Goal: Transaction & Acquisition: Purchase product/service

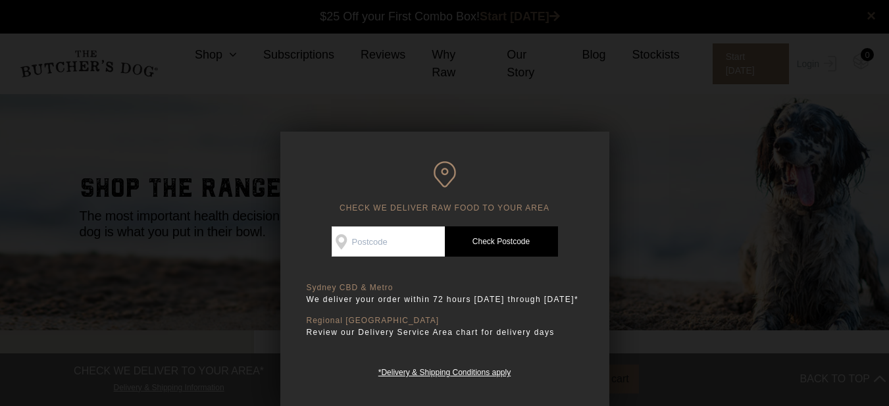
click at [396, 230] on input "Check Availability At" at bounding box center [388, 241] width 113 height 30
type input "3722"
click at [502, 240] on link "Check Postcode" at bounding box center [501, 241] width 113 height 30
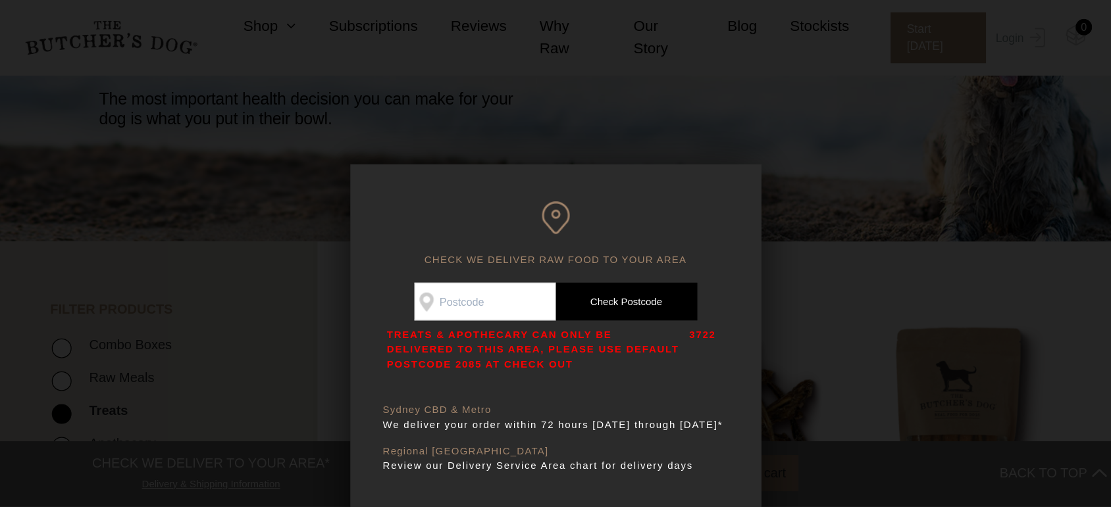
scroll to position [132, 0]
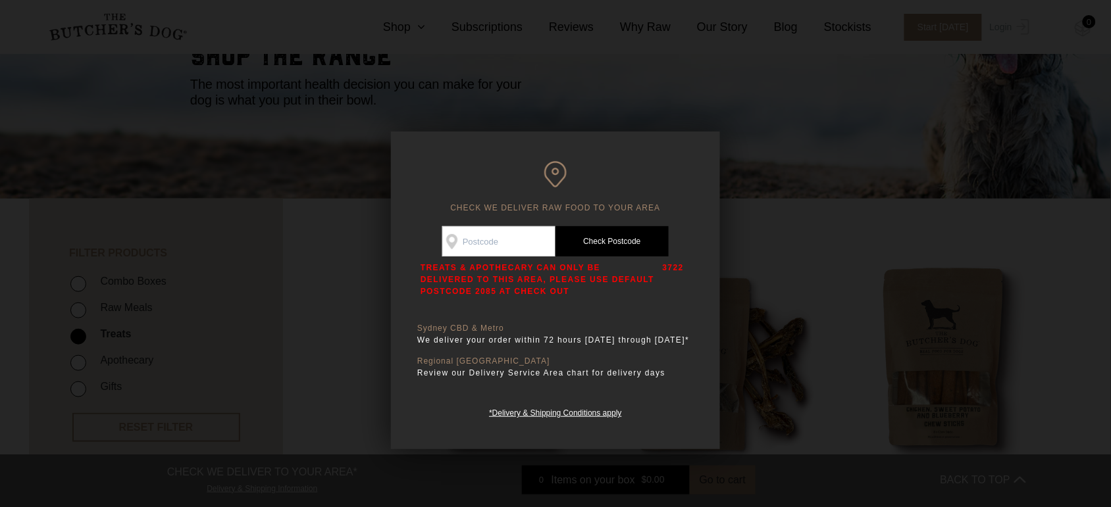
drag, startPoint x: 817, startPoint y: 271, endPoint x: 767, endPoint y: 254, distance: 53.5
click at [767, 254] on div at bounding box center [555, 253] width 1111 height 507
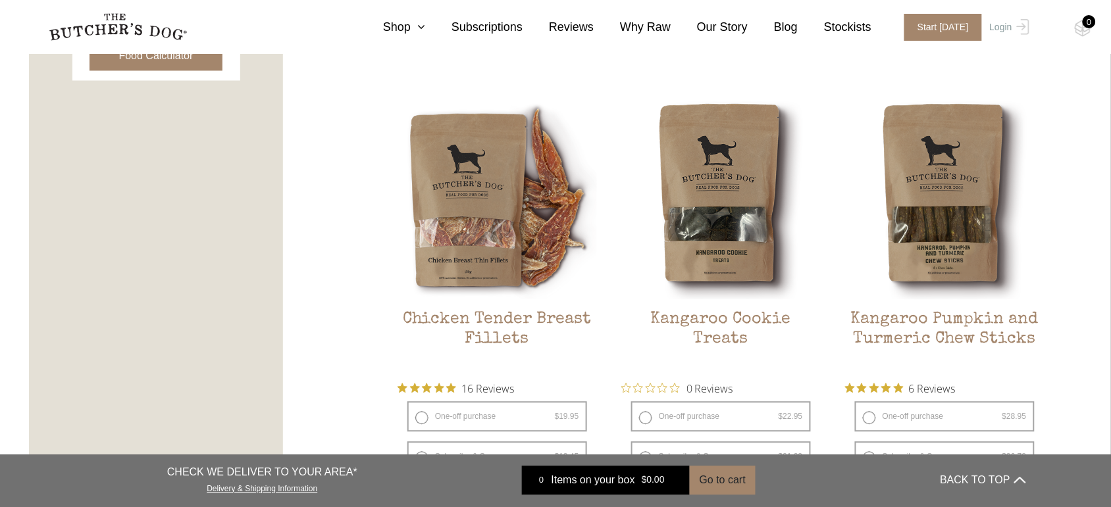
scroll to position [778, 0]
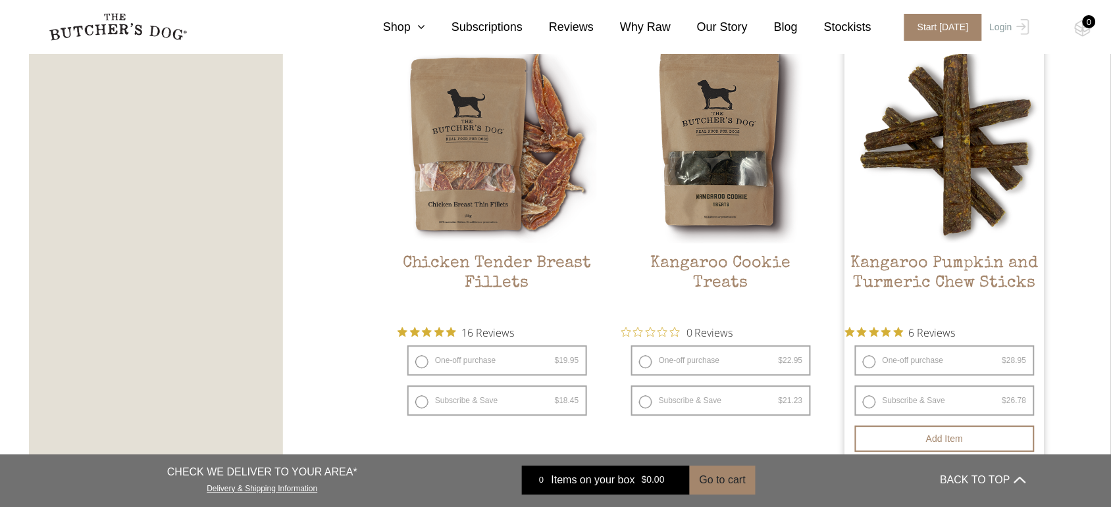
click at [870, 356] on label "One-off purchase $ 28.95 — or subscribe and save 7.5%" at bounding box center [945, 360] width 180 height 30
radio input "true"
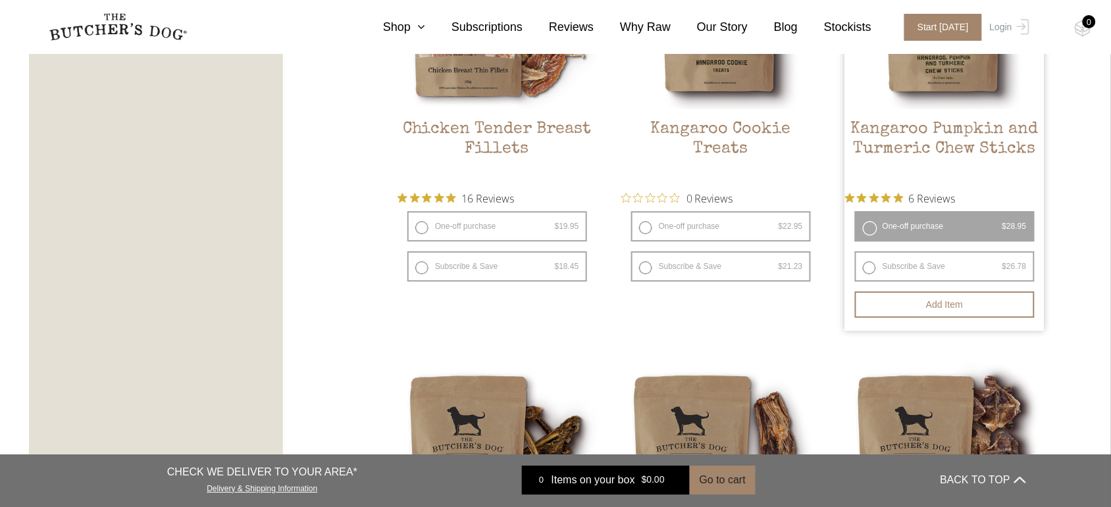
scroll to position [1043, 0]
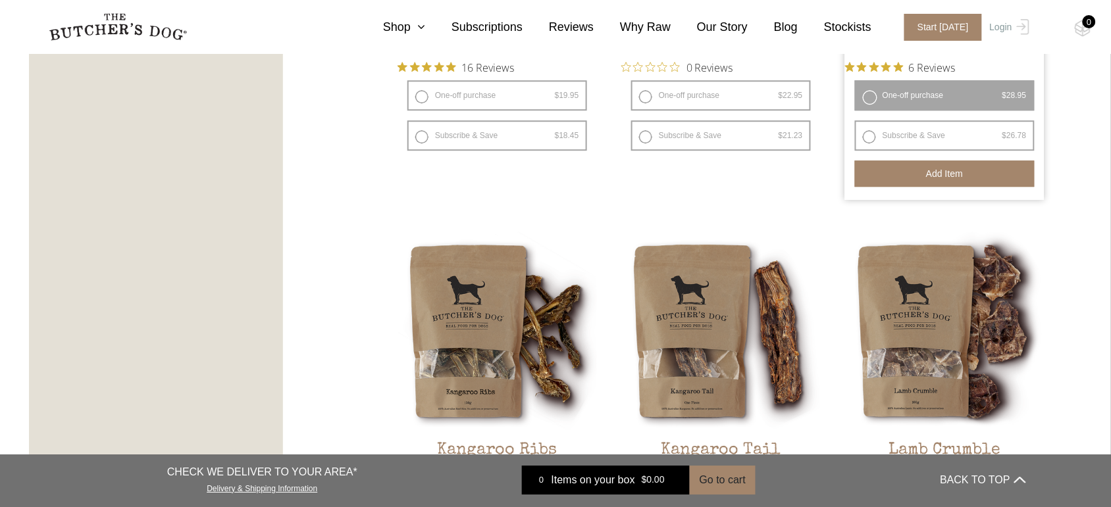
click at [888, 175] on button "Add item" at bounding box center [945, 174] width 180 height 26
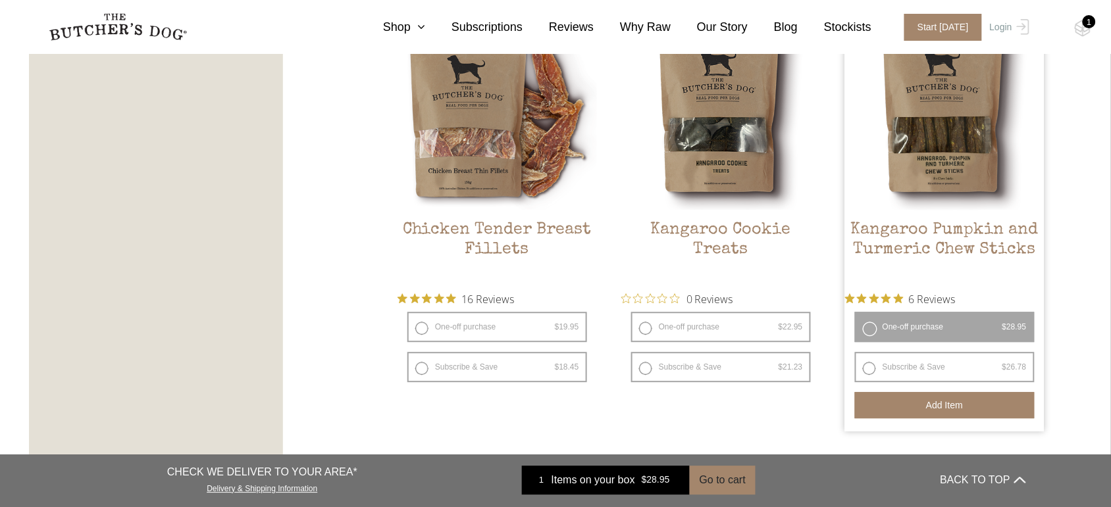
scroll to position [796, 0]
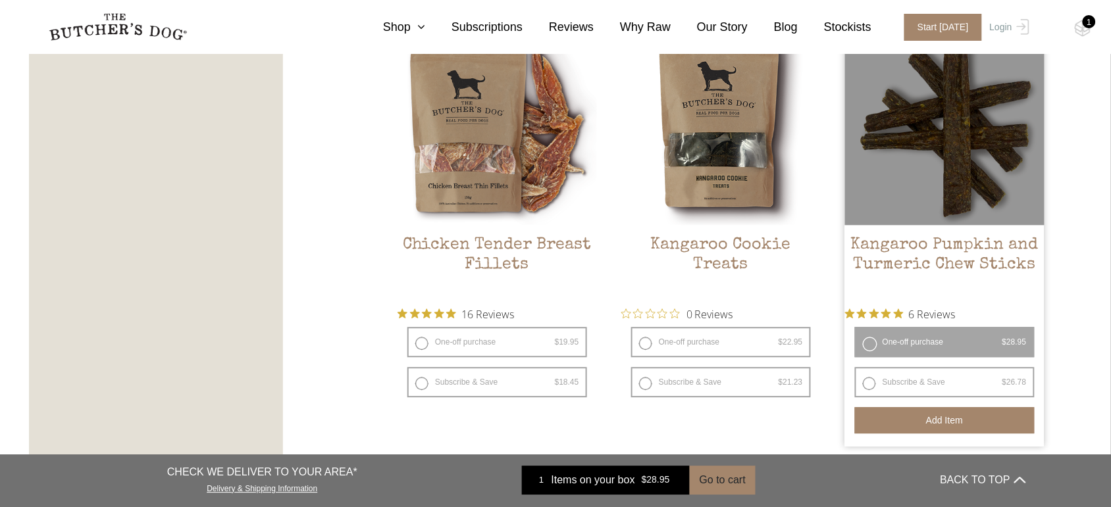
click at [888, 115] on div at bounding box center [944, 125] width 199 height 199
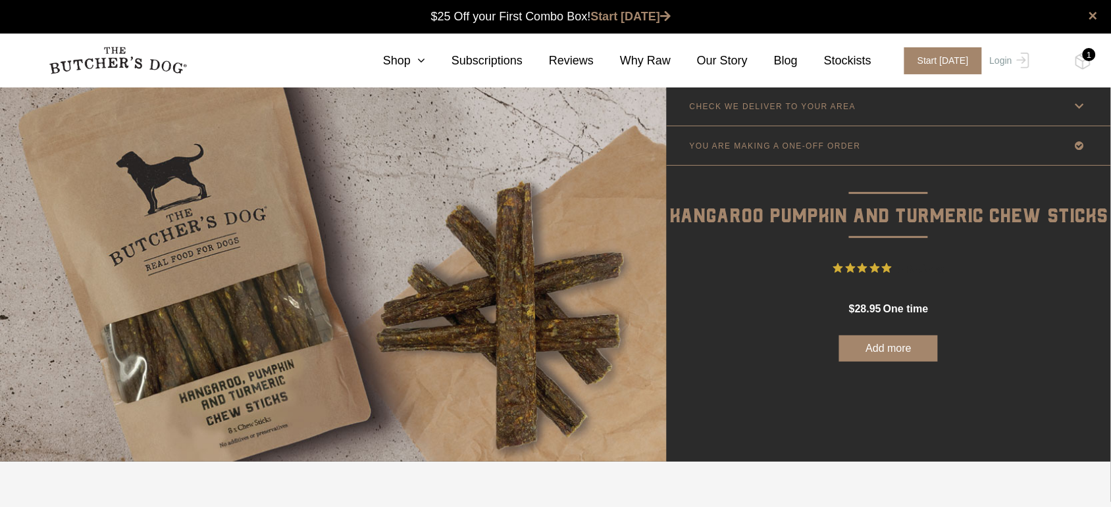
click at [1088, 58] on div "1" at bounding box center [1088, 54] width 13 height 13
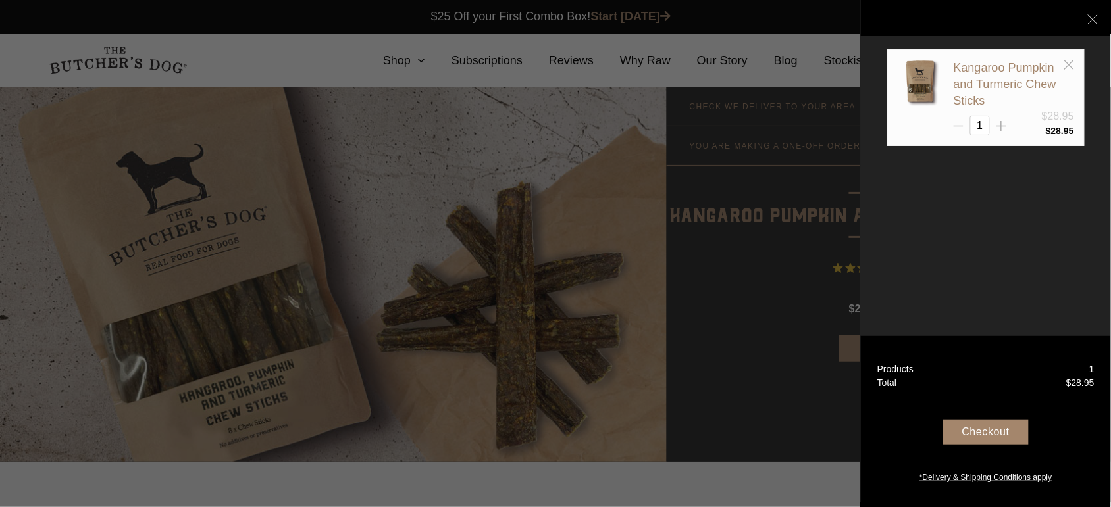
click at [961, 126] on icon at bounding box center [958, 126] width 10 height 10
click at [1067, 63] on line at bounding box center [1068, 64] width 9 height 9
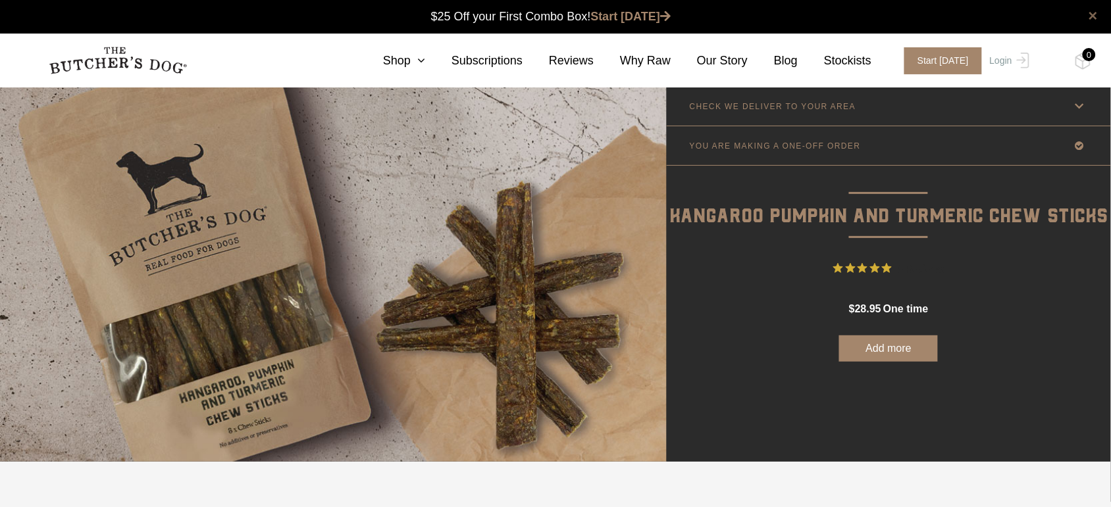
click at [1093, 14] on link "×" at bounding box center [1092, 16] width 9 height 16
